Goal: Task Accomplishment & Management: Use online tool/utility

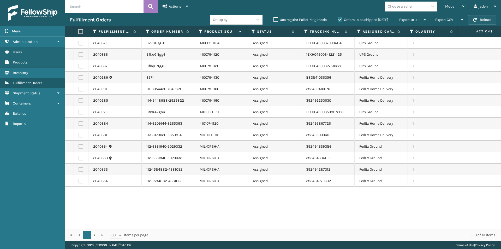
click at [484, 21] on button "Reload" at bounding box center [482, 19] width 28 height 9
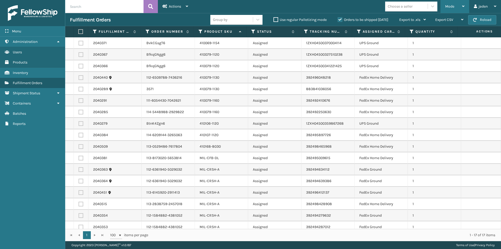
click at [454, 9] on div "Mode" at bounding box center [454, 6] width 19 height 13
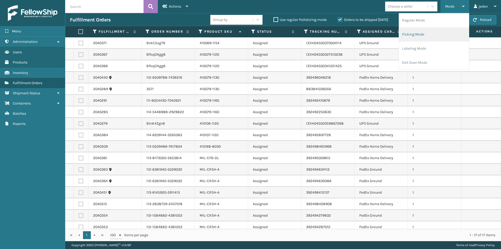
click at [424, 33] on li "Picking Mode" at bounding box center [434, 34] width 70 height 14
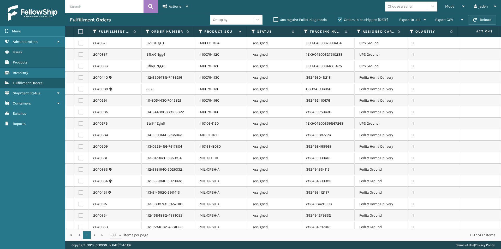
click at [478, 17] on button "Reload" at bounding box center [482, 19] width 28 height 9
click at [488, 17] on button "Reload" at bounding box center [482, 19] width 28 height 9
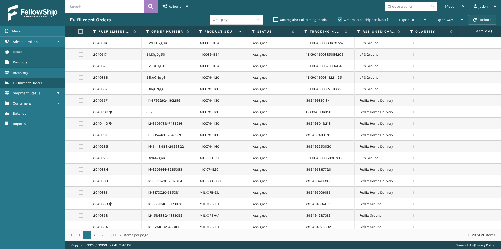
click at [488, 17] on button "Reload" at bounding box center [482, 19] width 28 height 9
click at [454, 6] on span "Mode" at bounding box center [449, 6] width 9 height 4
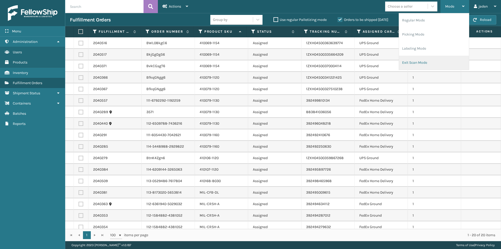
click at [421, 61] on li "Exit Scan Mode" at bounding box center [434, 63] width 70 height 14
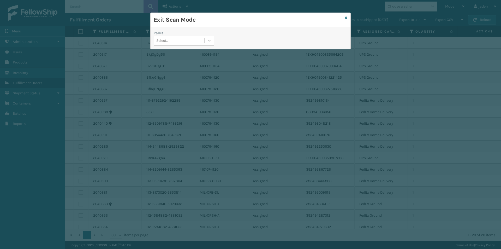
drag, startPoint x: 209, startPoint y: 39, endPoint x: 200, endPoint y: 47, distance: 12.2
click at [209, 41] on icon at bounding box center [209, 40] width 5 height 5
drag, startPoint x: 182, startPoint y: 56, endPoint x: 187, endPoint y: 54, distance: 5.6
click at [183, 55] on div "No options" at bounding box center [184, 54] width 60 height 10
click at [345, 18] on icon at bounding box center [346, 18] width 3 height 4
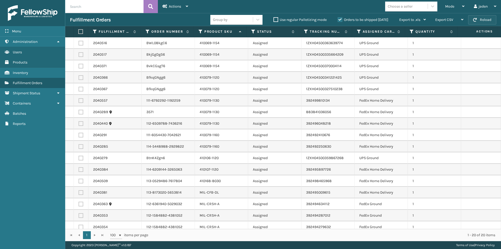
click at [476, 19] on span "button" at bounding box center [475, 20] width 4 height 4
click at [482, 20] on button "Reload" at bounding box center [482, 19] width 28 height 9
click at [342, 20] on label "Orders to be shipped [DATE]" at bounding box center [363, 19] width 51 height 4
click at [338, 20] on input "Orders to be shipped [DATE]" at bounding box center [338, 18] width 0 height 3
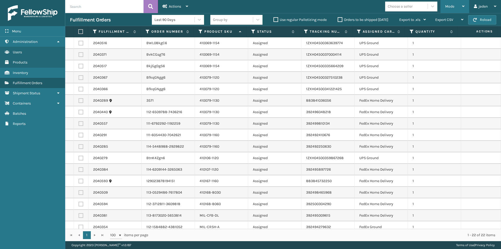
click at [452, 2] on div "Mode" at bounding box center [454, 6] width 19 height 13
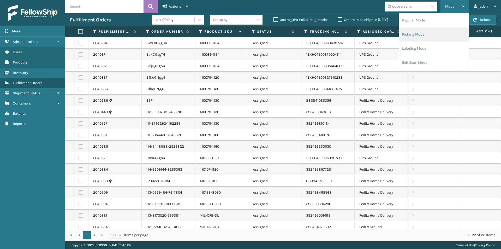
click at [441, 39] on li "Picking Mode" at bounding box center [434, 34] width 70 height 14
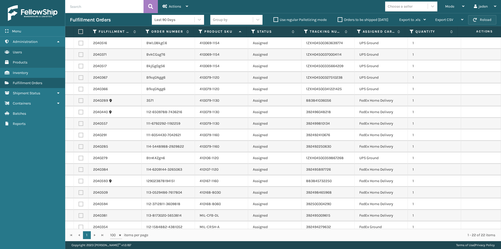
click at [484, 21] on button "Reload" at bounding box center [482, 19] width 28 height 9
click at [339, 19] on label "Orders to be shipped [DATE]" at bounding box center [363, 19] width 51 height 4
click at [338, 19] on input "Orders to be shipped [DATE]" at bounding box center [338, 18] width 0 height 3
click at [482, 16] on button "Reload" at bounding box center [482, 19] width 28 height 9
click at [480, 19] on button "Reload" at bounding box center [482, 19] width 28 height 9
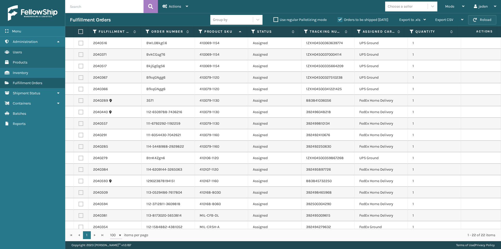
click at [480, 18] on button "Reload" at bounding box center [482, 19] width 28 height 9
click at [454, 5] on div "Mode" at bounding box center [454, 6] width 19 height 13
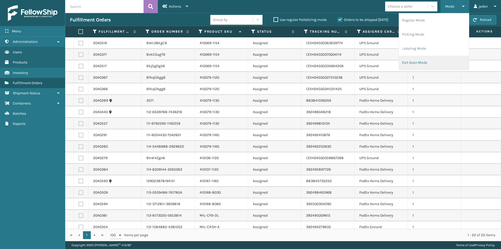
click at [431, 62] on li "Exit Scan Mode" at bounding box center [434, 63] width 70 height 14
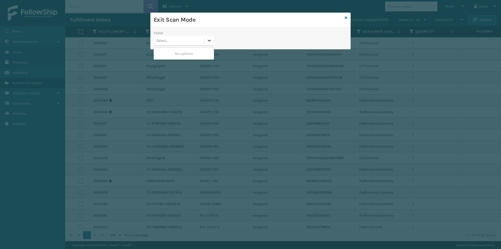
click at [205, 42] on div at bounding box center [209, 40] width 9 height 9
drag, startPoint x: 179, startPoint y: 56, endPoint x: 221, endPoint y: 39, distance: 45.3
click at [179, 56] on div "No options" at bounding box center [184, 54] width 60 height 10
drag, startPoint x: 274, startPoint y: 29, endPoint x: 271, endPoint y: 29, distance: 2.9
drag, startPoint x: 271, startPoint y: 29, endPoint x: 225, endPoint y: 20, distance: 46.6
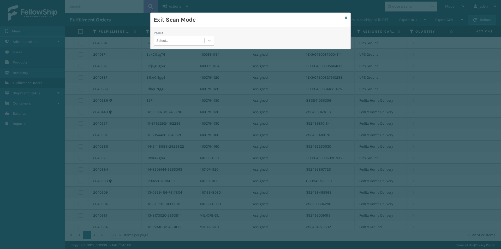
click at [225, 20] on h3 "Exit Scan Mode" at bounding box center [248, 20] width 189 height 8
click at [347, 17] on icon at bounding box center [346, 18] width 3 height 4
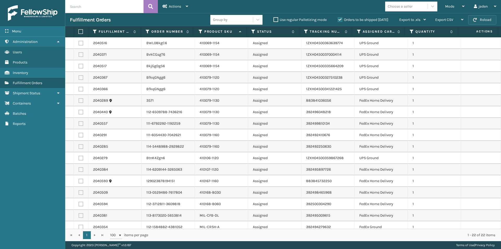
click at [486, 19] on button "Reload" at bounding box center [482, 19] width 28 height 9
click at [339, 19] on label "Orders to be shipped [DATE]" at bounding box center [363, 19] width 51 height 4
click at [338, 19] on input "Orders to be shipped [DATE]" at bounding box center [338, 18] width 0 height 3
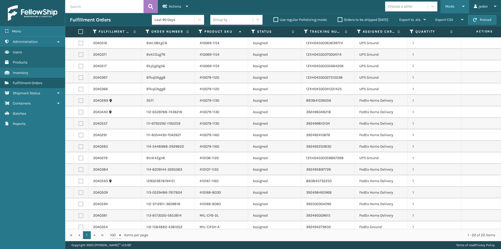
click at [454, 7] on span "Mode" at bounding box center [449, 6] width 9 height 4
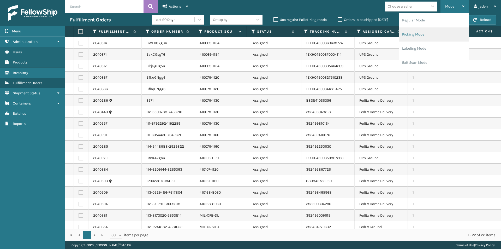
click at [421, 39] on li "Picking Mode" at bounding box center [434, 34] width 70 height 14
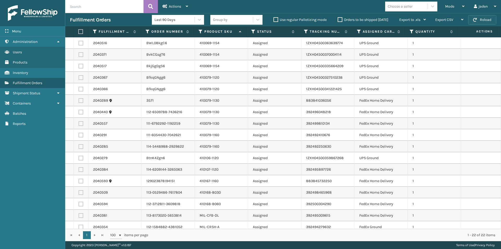
click at [486, 19] on button "Reload" at bounding box center [482, 19] width 28 height 9
click at [455, 6] on div "Mode" at bounding box center [454, 6] width 19 height 13
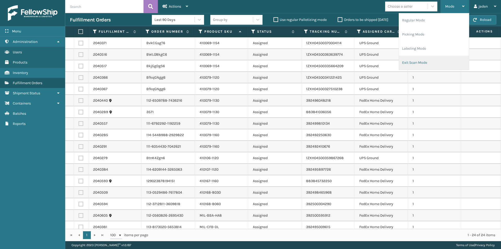
click at [415, 62] on li "Exit Scan Mode" at bounding box center [434, 63] width 70 height 14
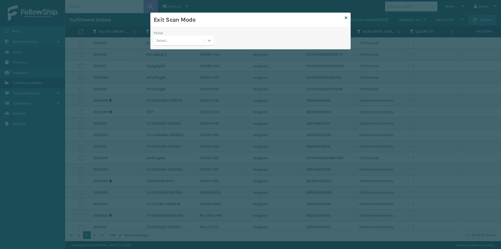
click at [211, 40] on icon at bounding box center [209, 40] width 5 height 5
